Goal: Contribute content: Contribute content

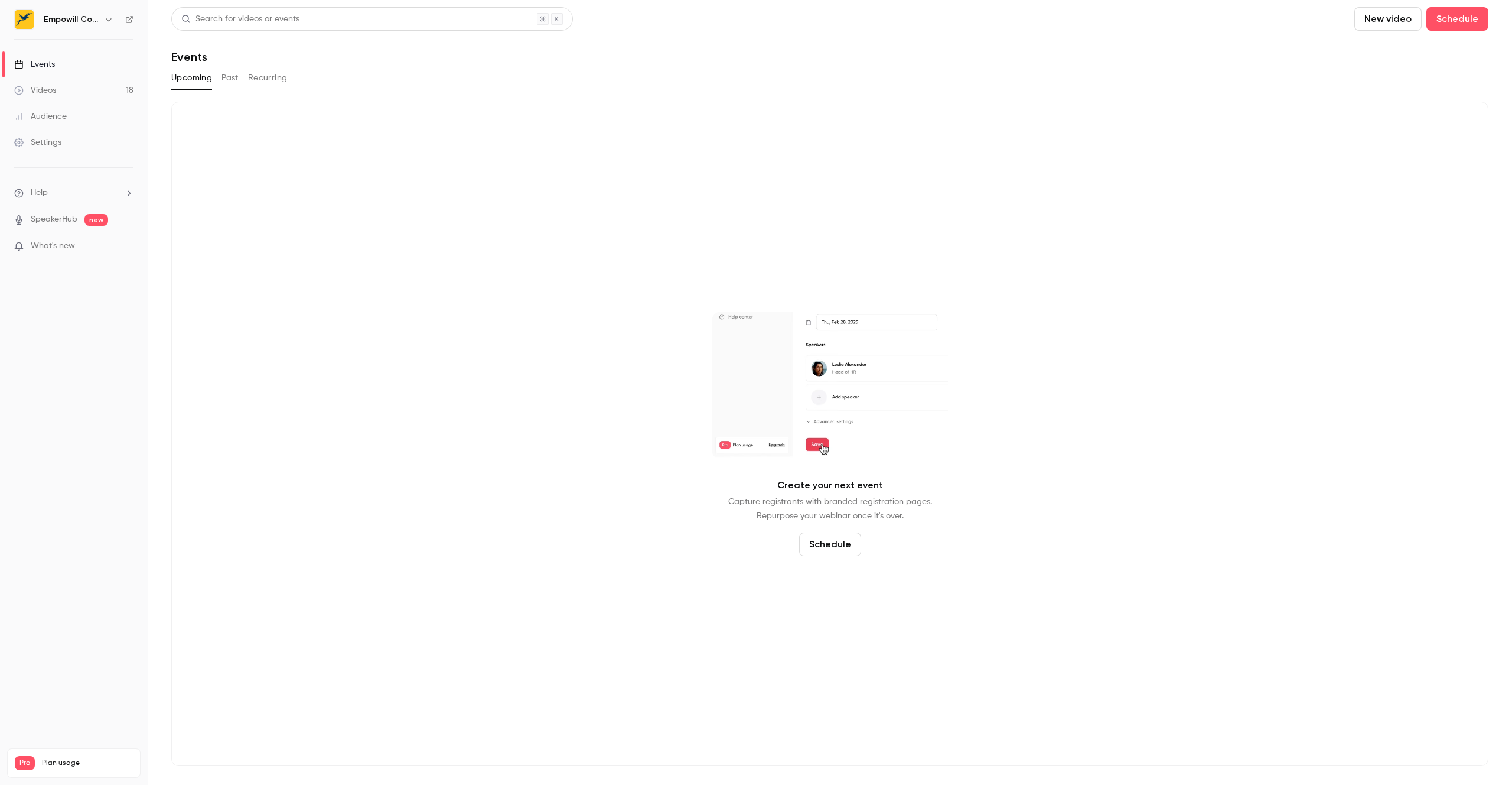
click at [53, 87] on div "Videos" at bounding box center [36, 90] width 42 height 12
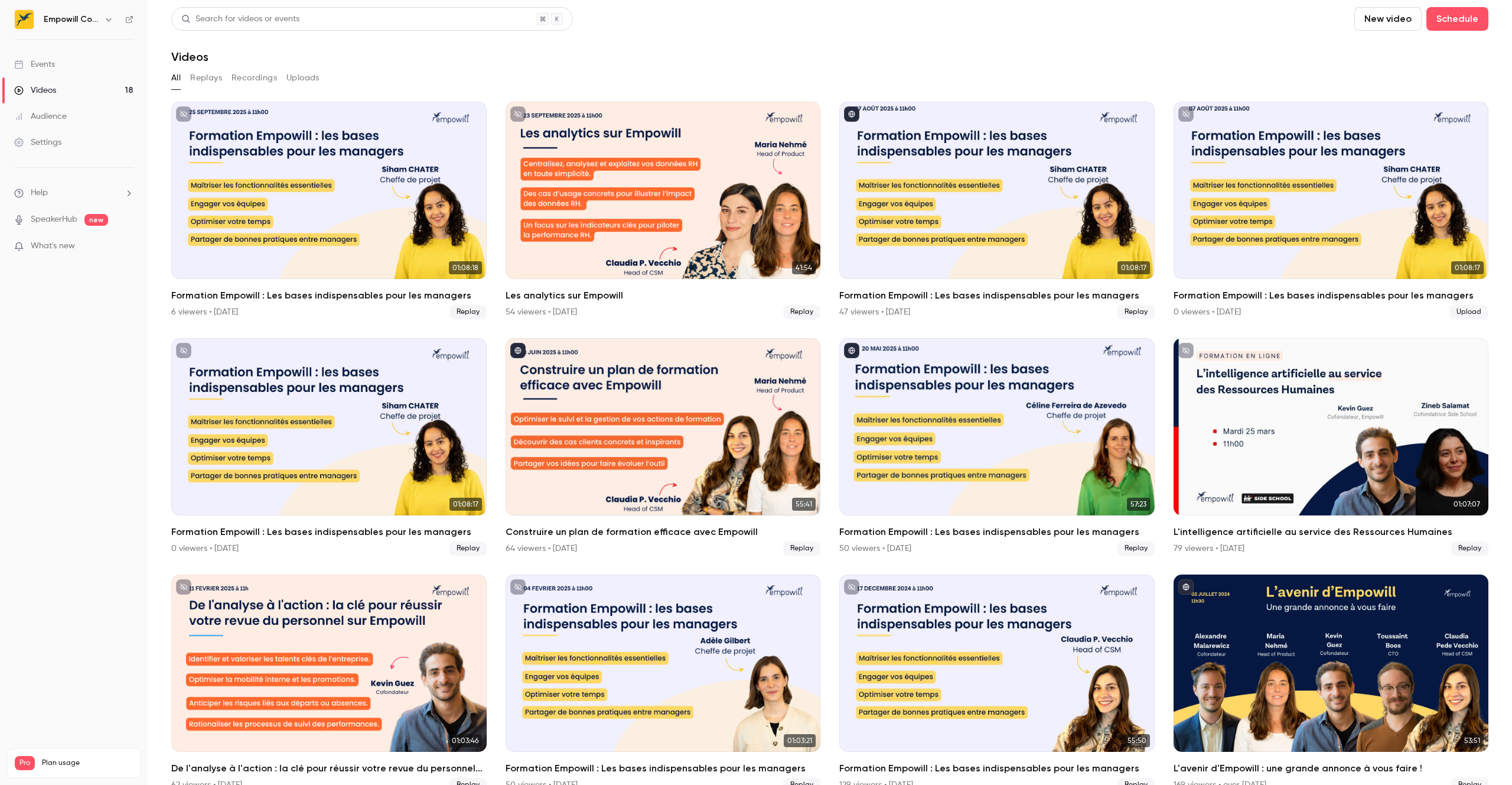
click at [51, 63] on div "Events" at bounding box center [35, 64] width 40 height 12
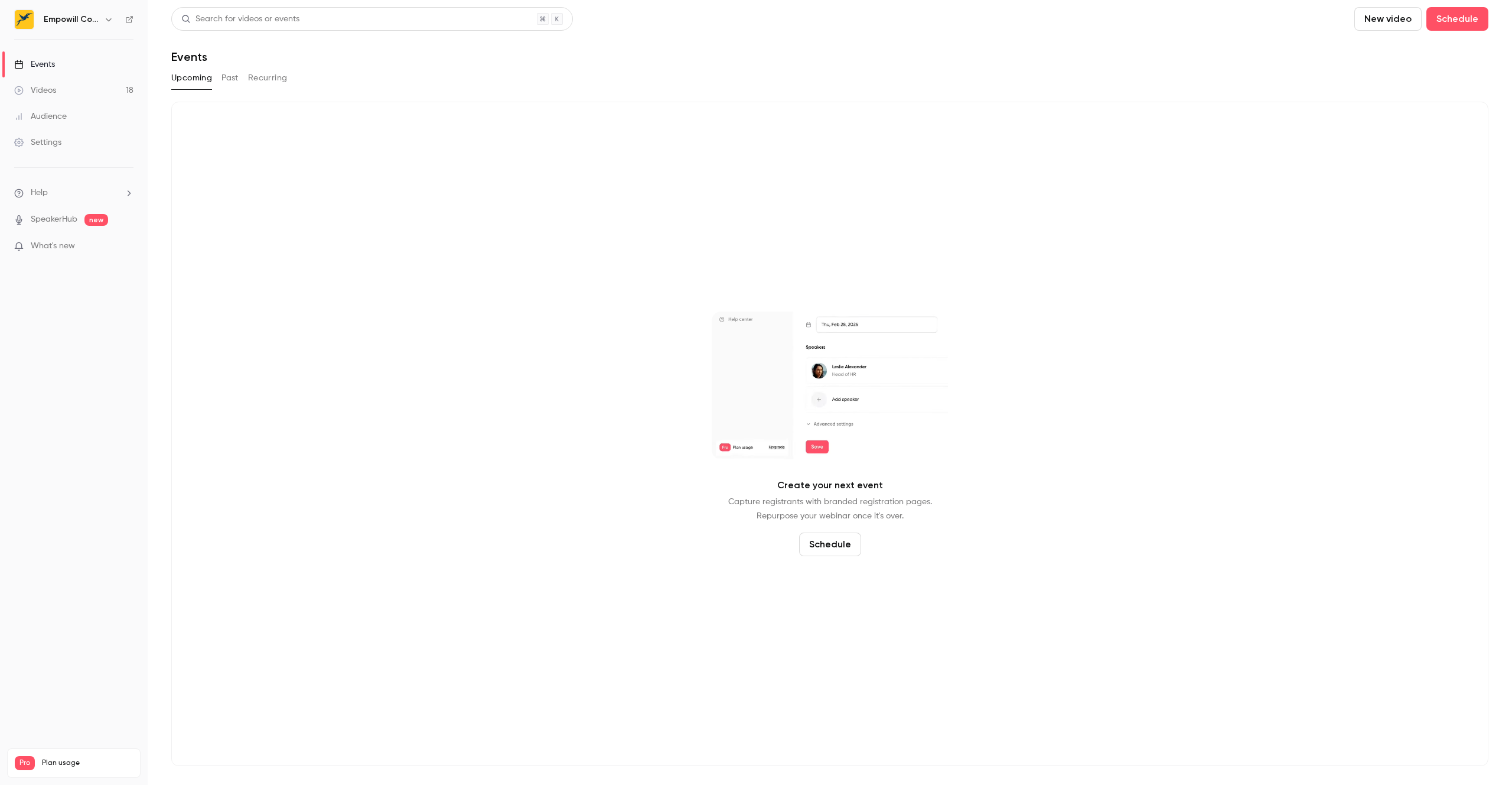
click at [71, 21] on h6 "Empowill Community" at bounding box center [71, 19] width 56 height 12
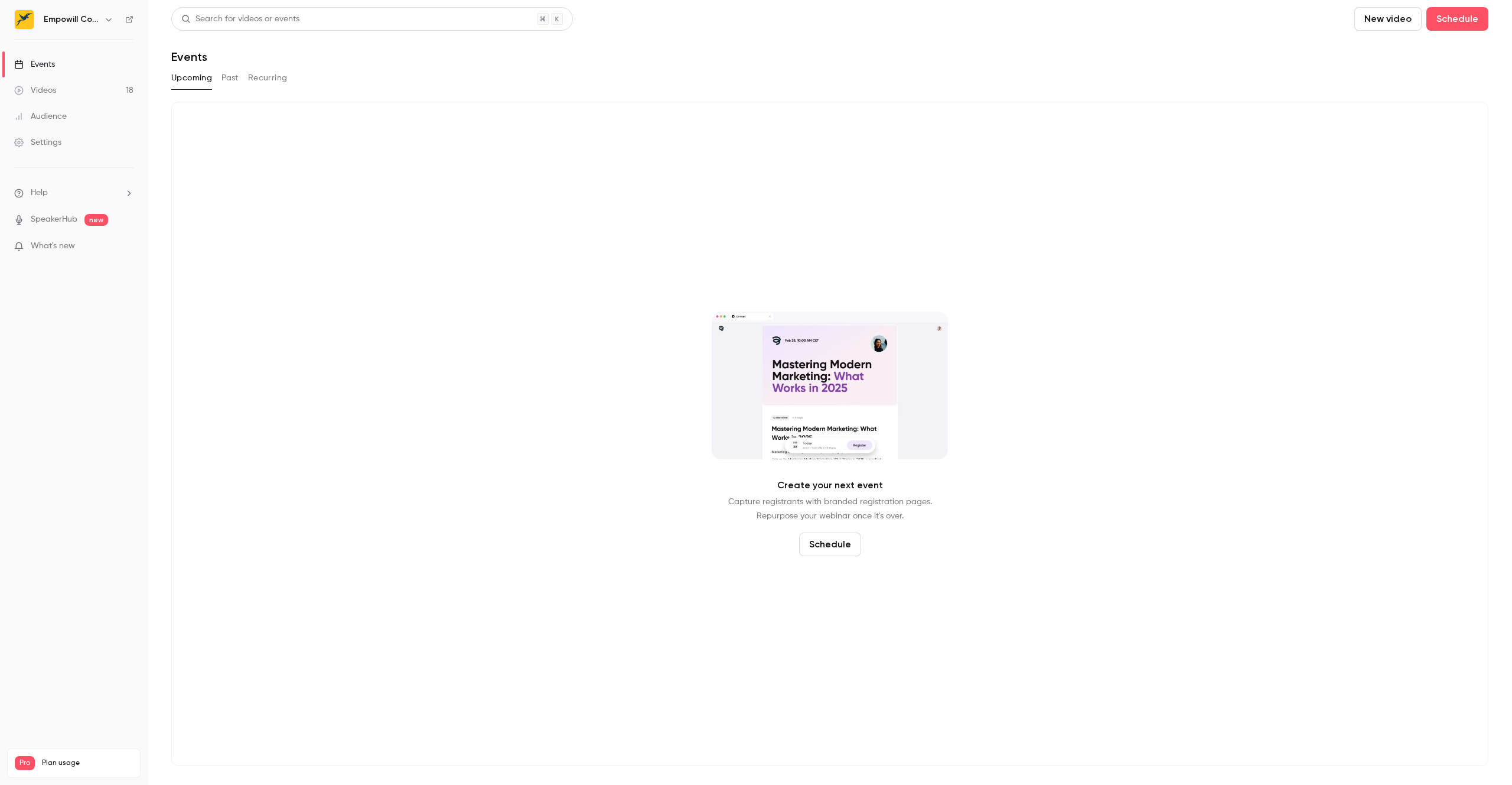
click at [82, 19] on h6 "Empowill Community" at bounding box center [71, 19] width 56 height 12
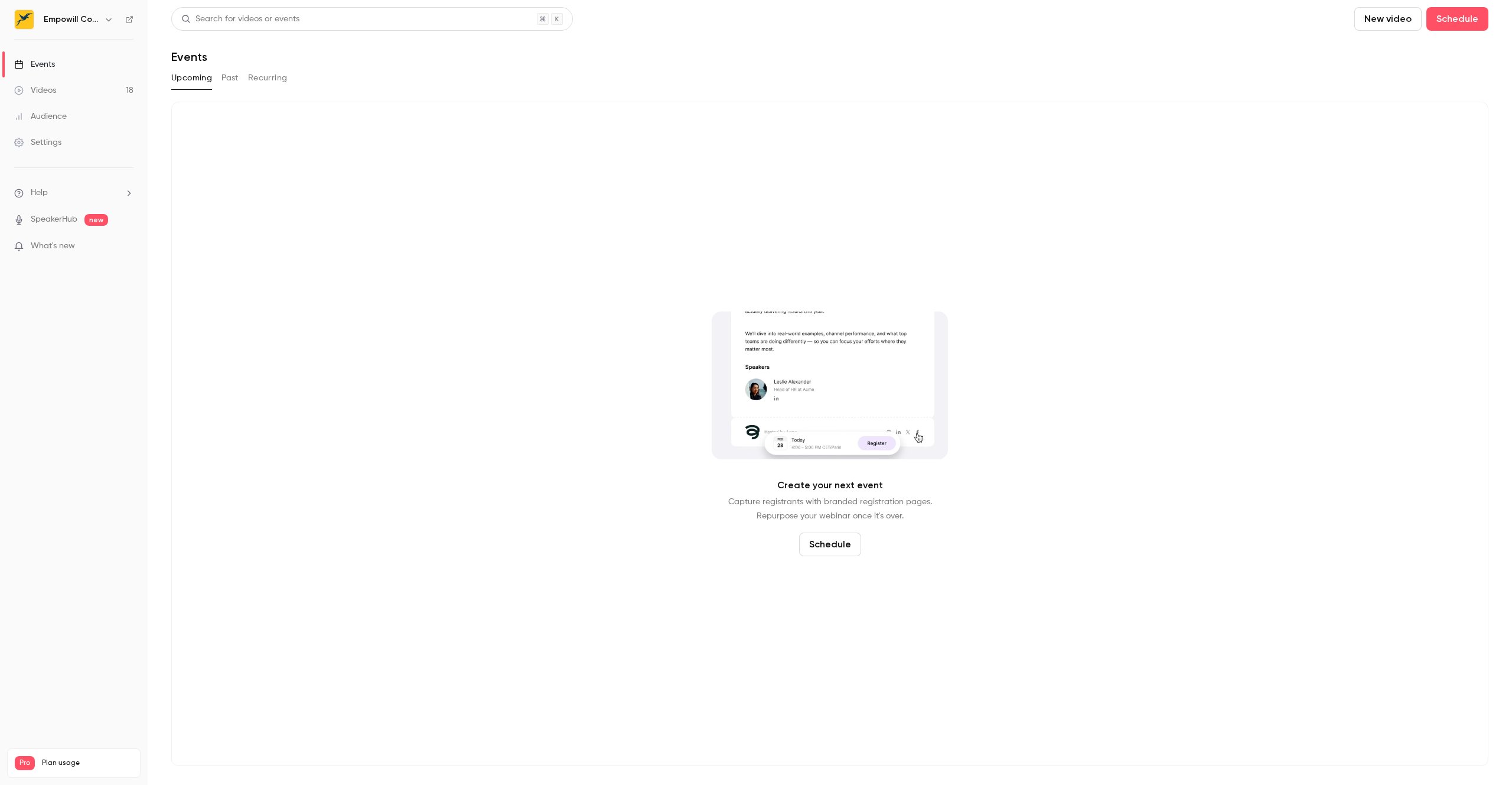
click at [100, 19] on div "Empowill Community" at bounding box center [79, 19] width 72 height 15
click at [121, 16] on div "Empowill Community" at bounding box center [74, 19] width 119 height 20
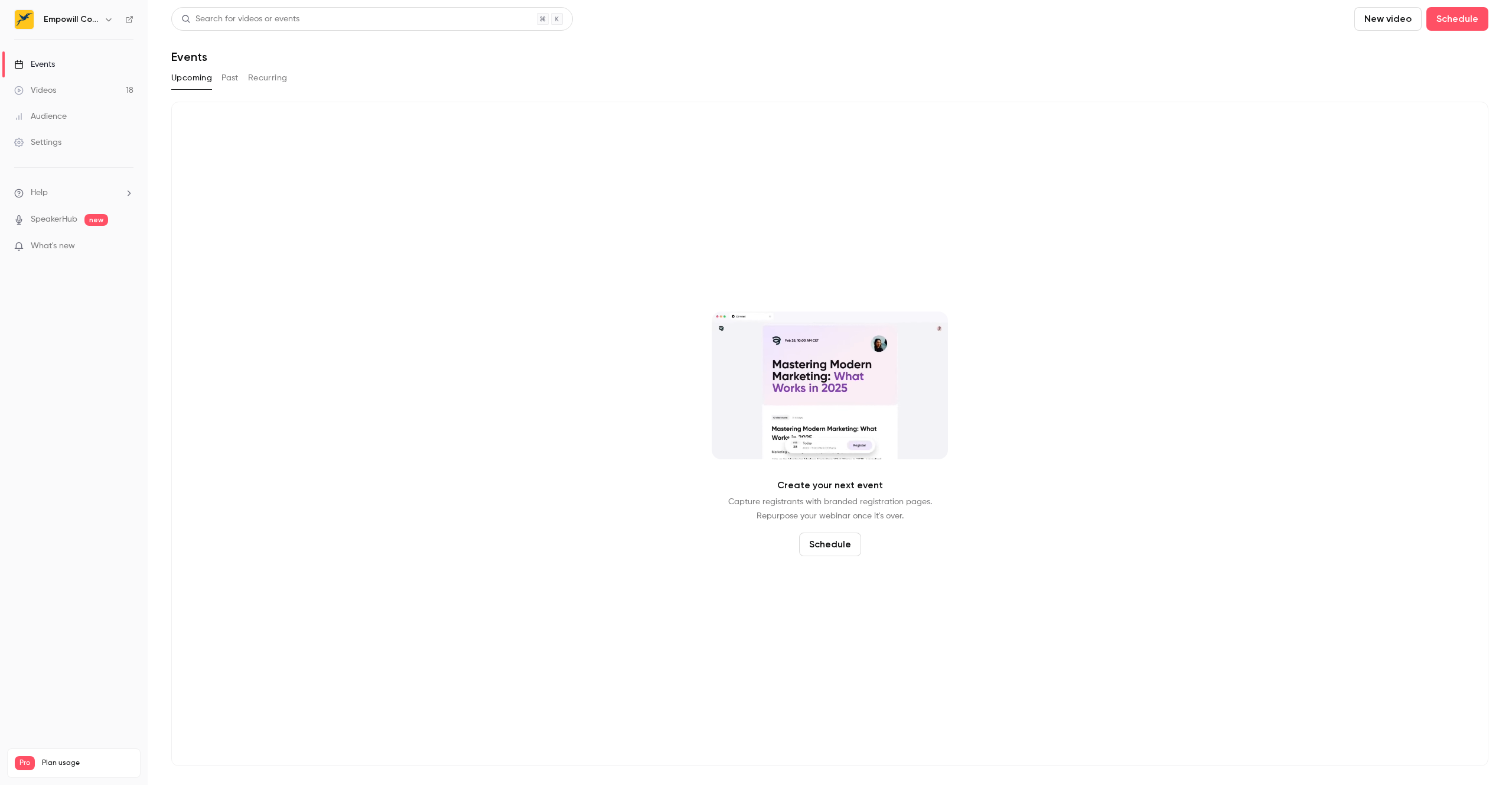
click at [226, 77] on button "Past" at bounding box center [229, 78] width 17 height 19
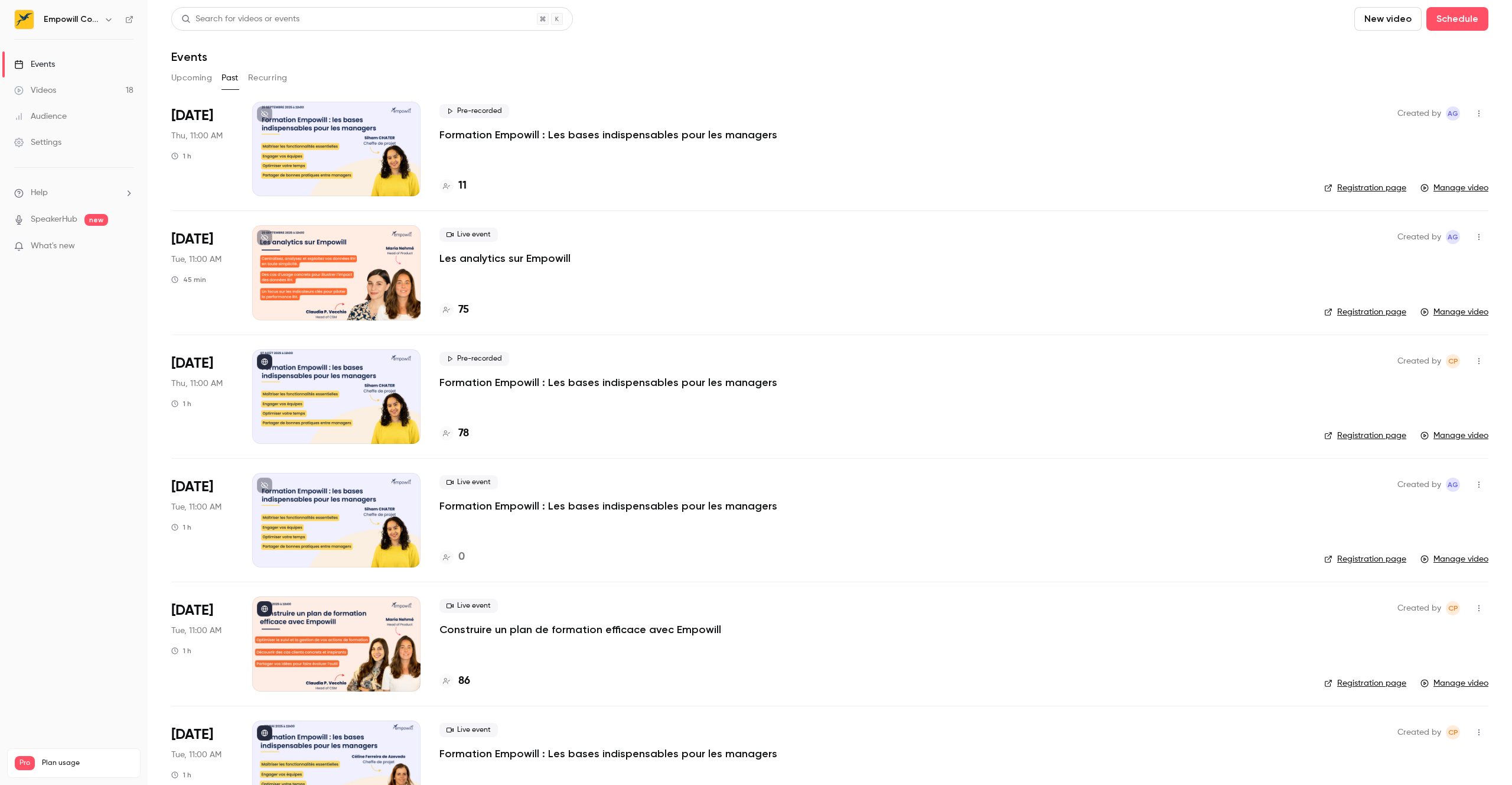
click at [198, 79] on button "Upcoming" at bounding box center [191, 78] width 40 height 19
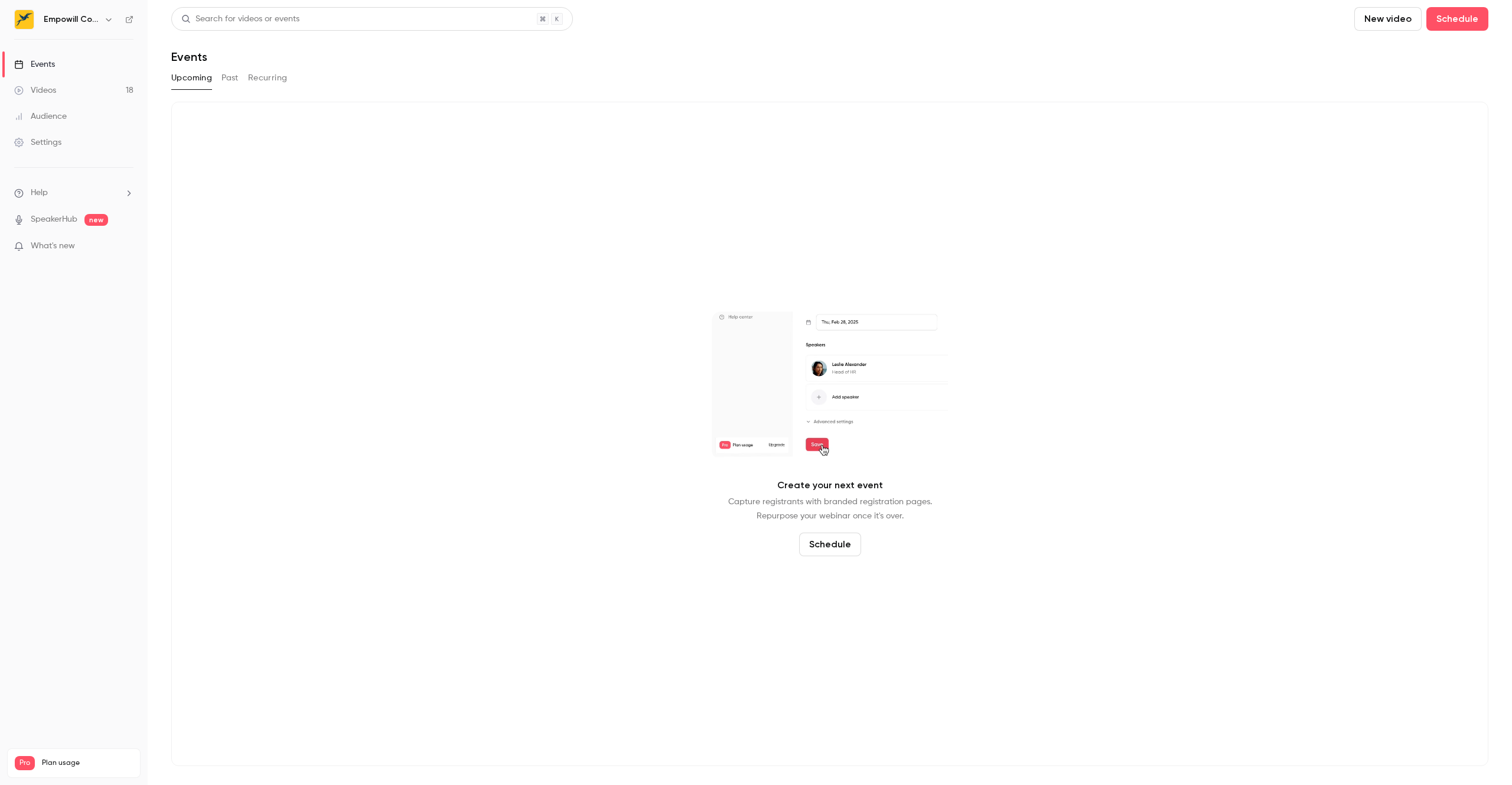
click at [1399, 16] on button "New video" at bounding box center [1387, 19] width 67 height 23
click at [1398, 69] on li "Upload" at bounding box center [1422, 82] width 128 height 31
